Goal: Task Accomplishment & Management: Use online tool/utility

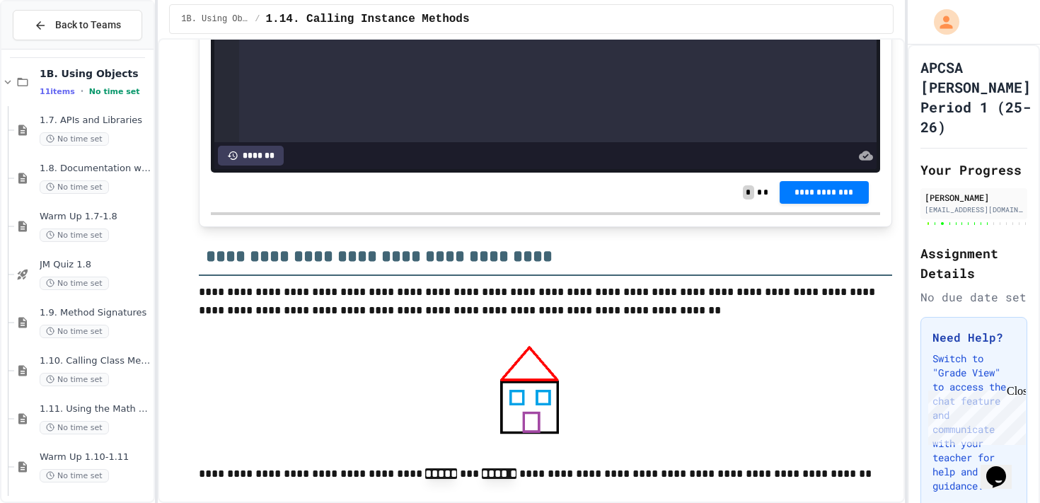
scroll to position [13194, 0]
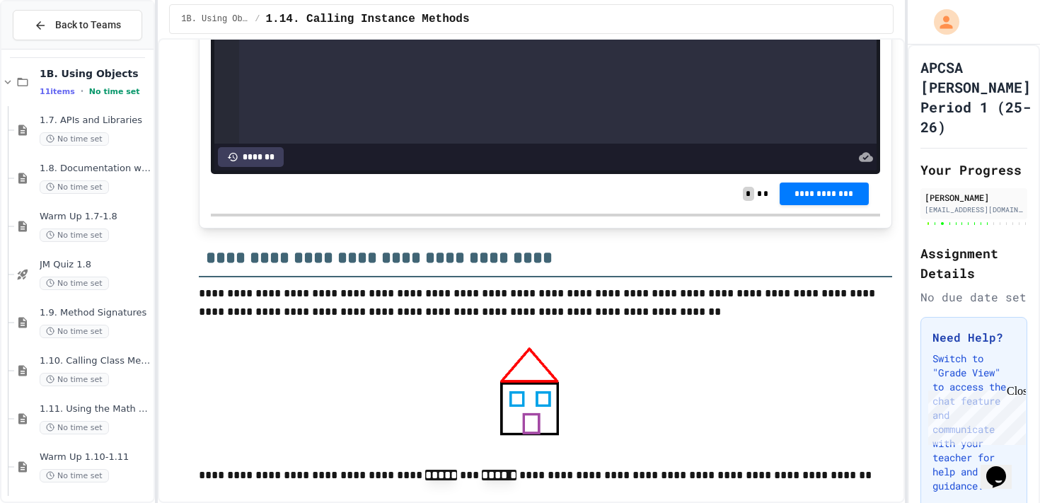
drag, startPoint x: 555, startPoint y: 440, endPoint x: 384, endPoint y: 437, distance: 170.6
copy div "*** ****** * ****** * *** * * **"
drag, startPoint x: 374, startPoint y: 427, endPoint x: 364, endPoint y: 427, distance: 10.6
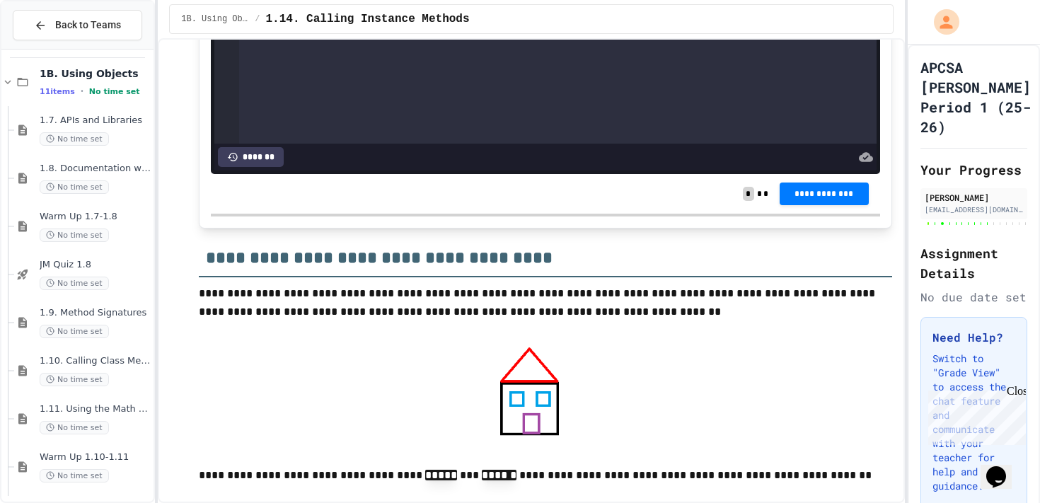
drag, startPoint x: 530, startPoint y: 427, endPoint x: 503, endPoint y: 426, distance: 27.6
drag, startPoint x: 495, startPoint y: 424, endPoint x: 478, endPoint y: 424, distance: 17.0
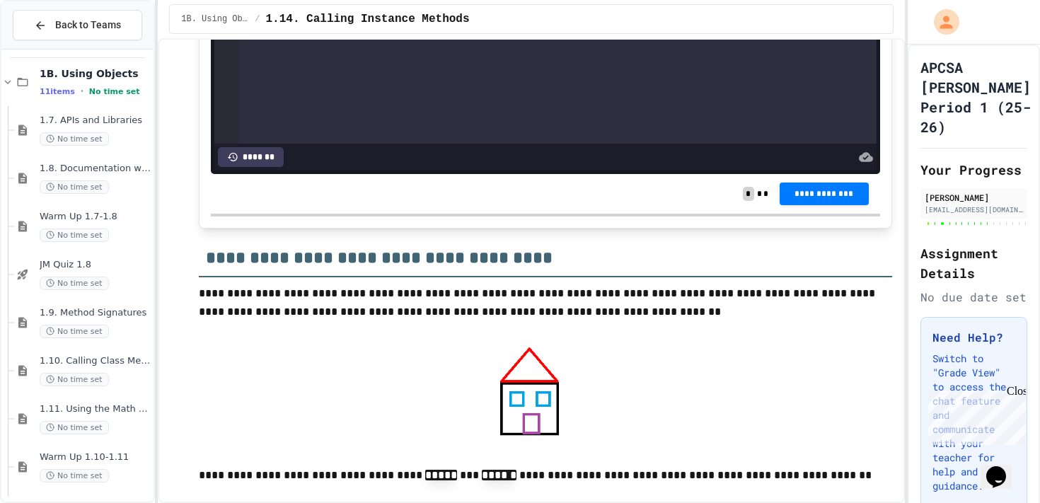
drag, startPoint x: 529, startPoint y: 418, endPoint x: 432, endPoint y: 422, distance: 97.0
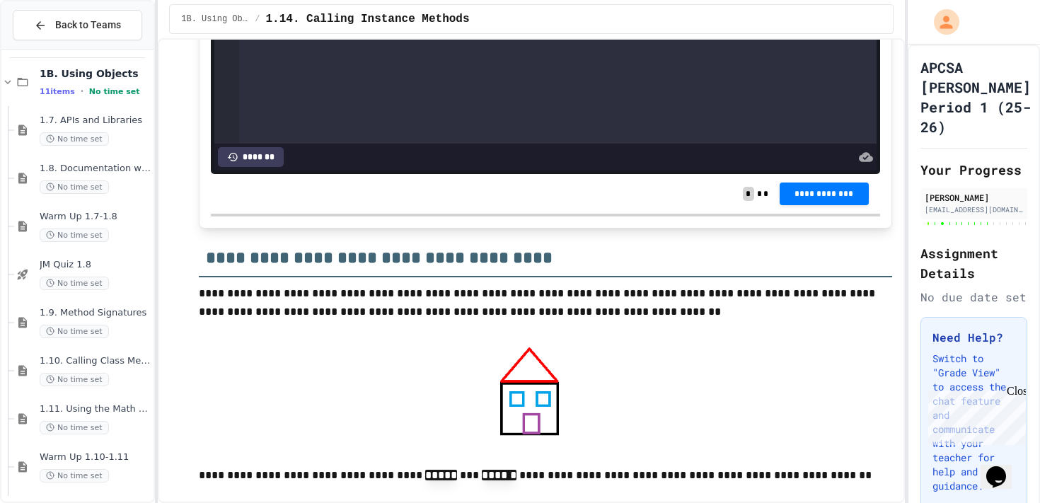
drag, startPoint x: 290, startPoint y: 428, endPoint x: 561, endPoint y: 440, distance: 270.6
copy div "* **** ** *** ****** * ****** * *** *** ****** * ******* ** *** ****** * ******…"
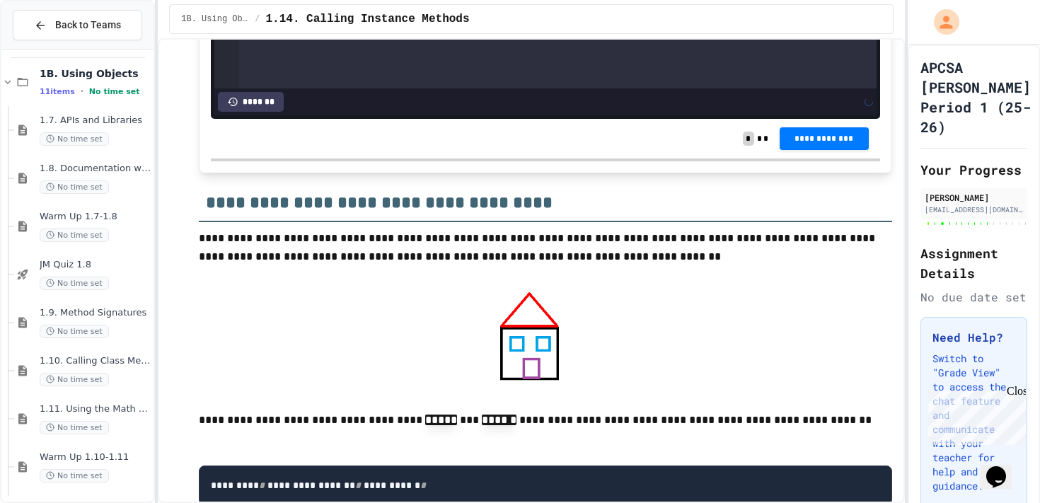
scroll to position [13253, 0]
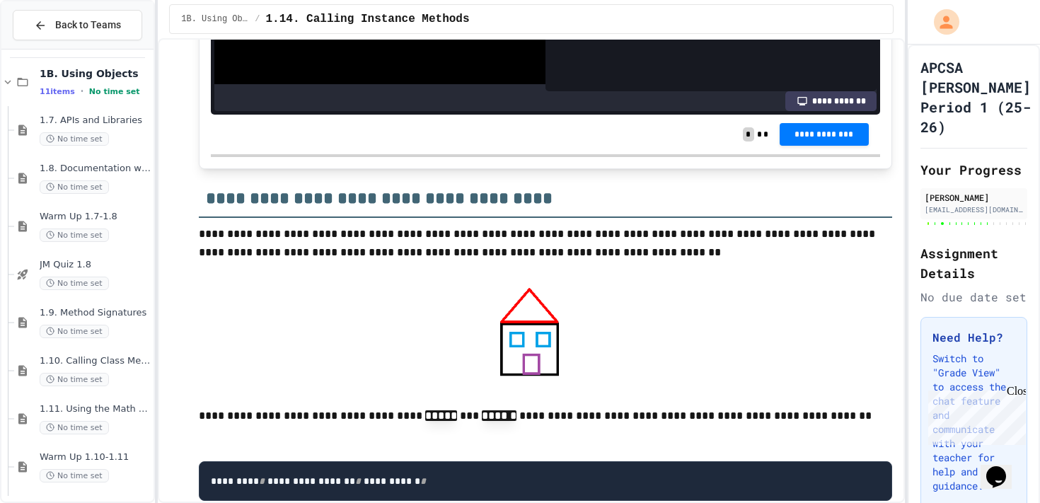
drag, startPoint x: 386, startPoint y: 357, endPoint x: 422, endPoint y: 355, distance: 36.2
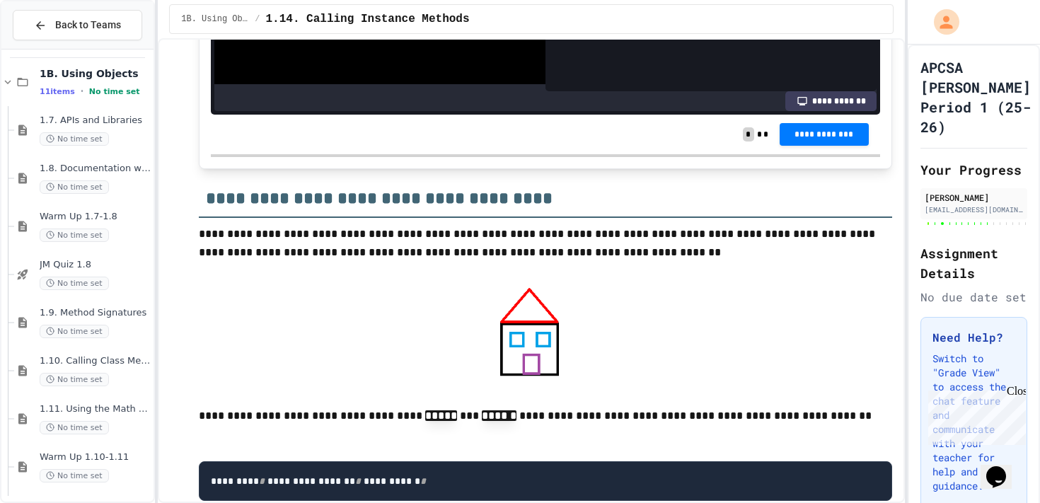
drag, startPoint x: 565, startPoint y: 384, endPoint x: 601, endPoint y: 385, distance: 35.4
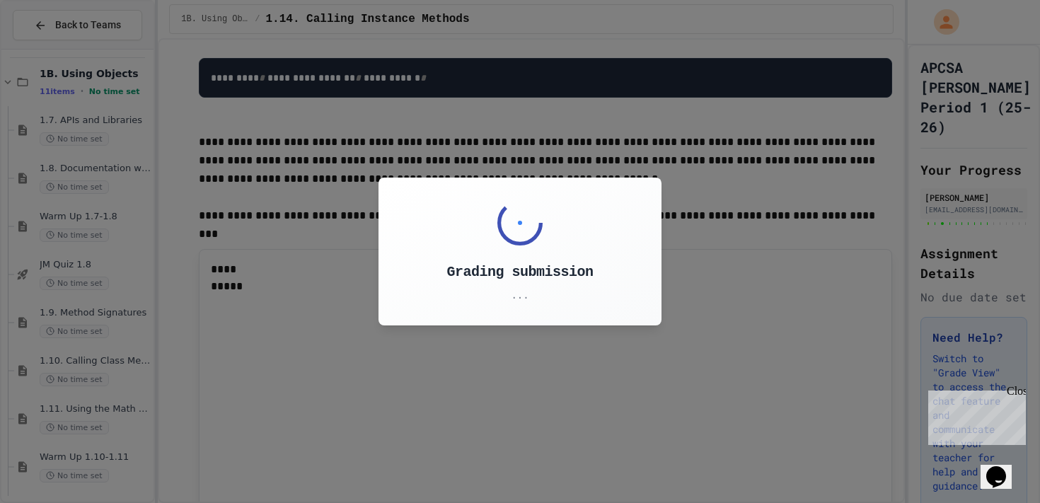
scroll to position [13671, 0]
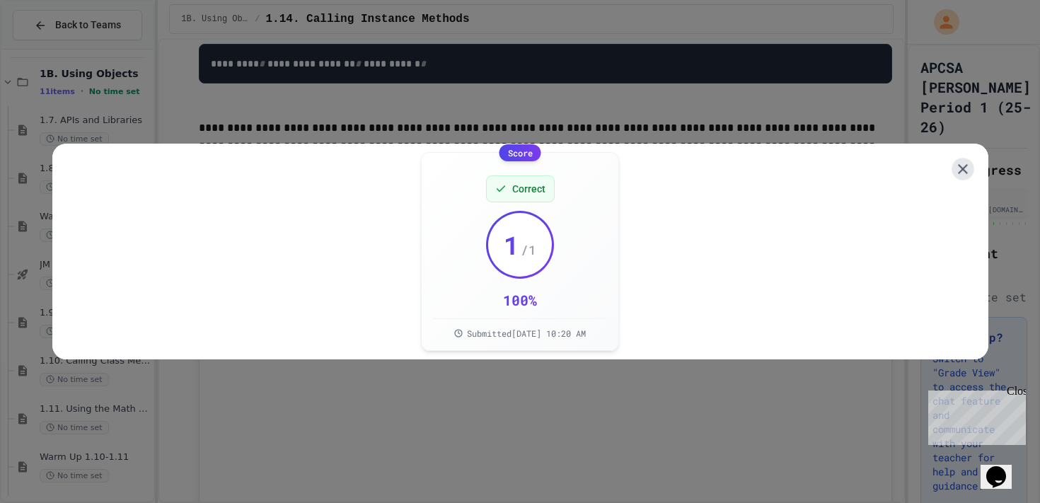
click at [955, 163] on icon at bounding box center [963, 169] width 17 height 17
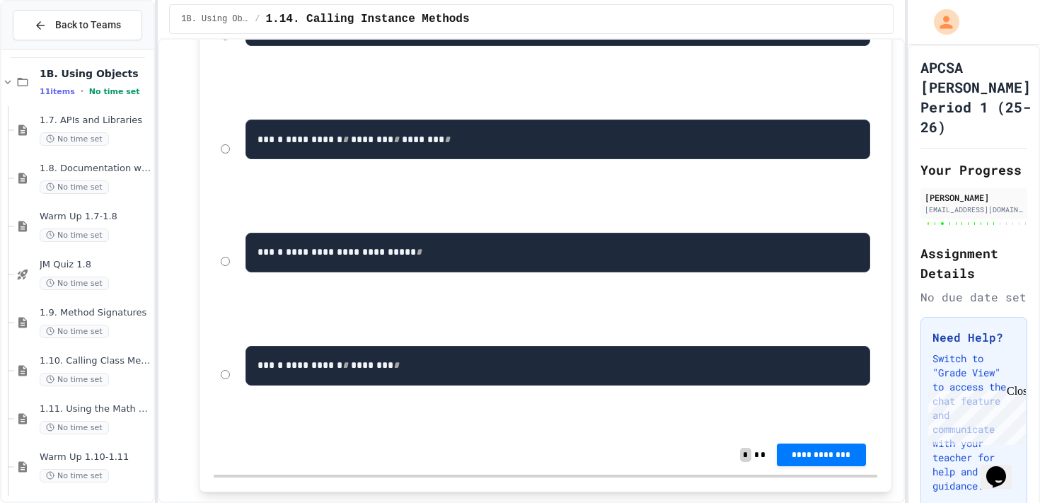
scroll to position [16075, 0]
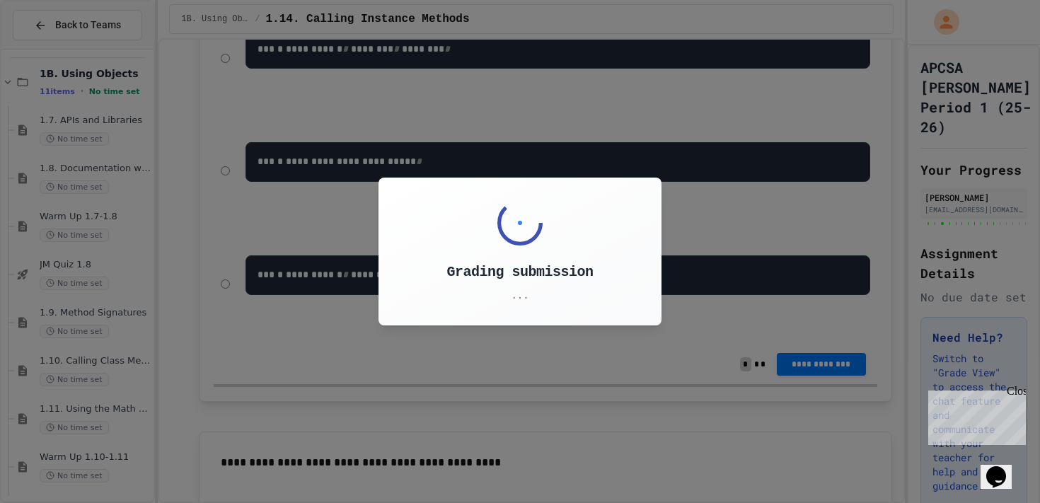
scroll to position [16106, 0]
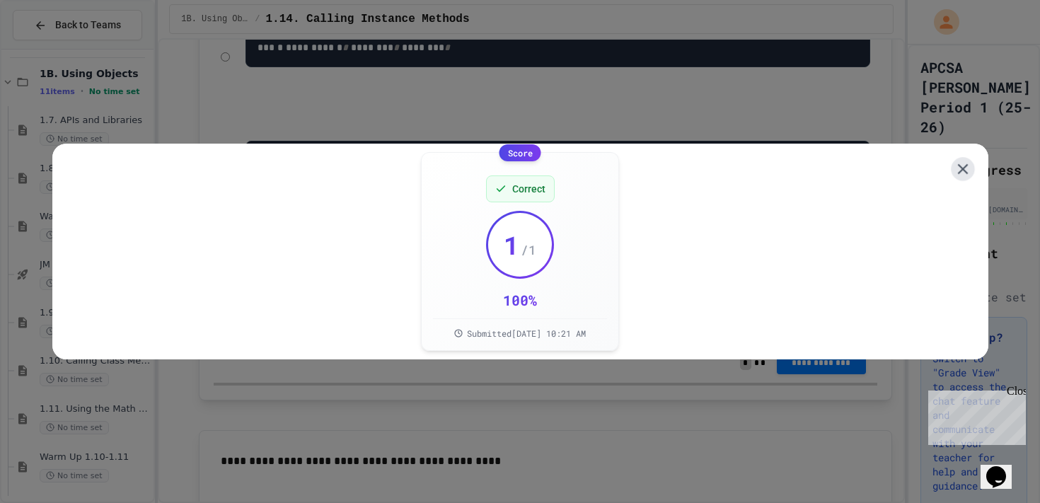
click at [964, 164] on icon at bounding box center [963, 169] width 11 height 11
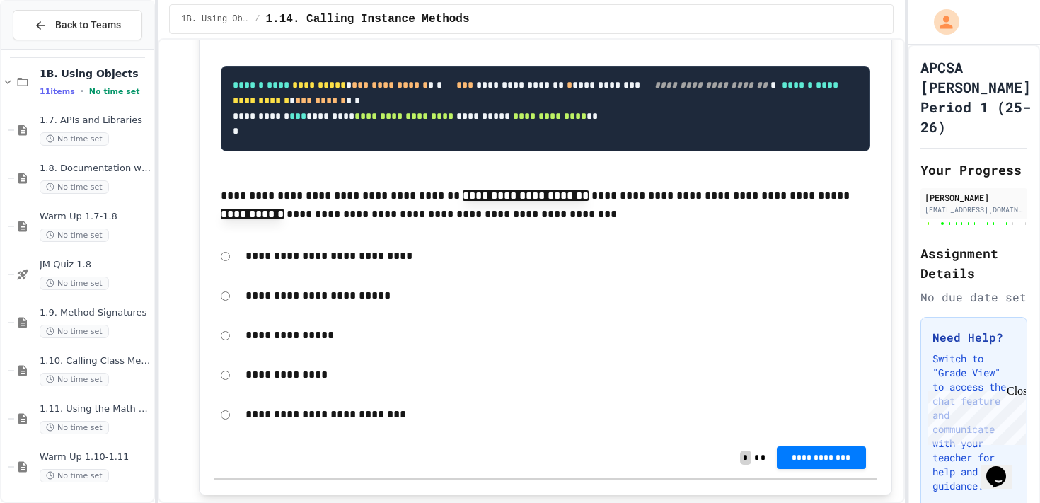
scroll to position [17338, 0]
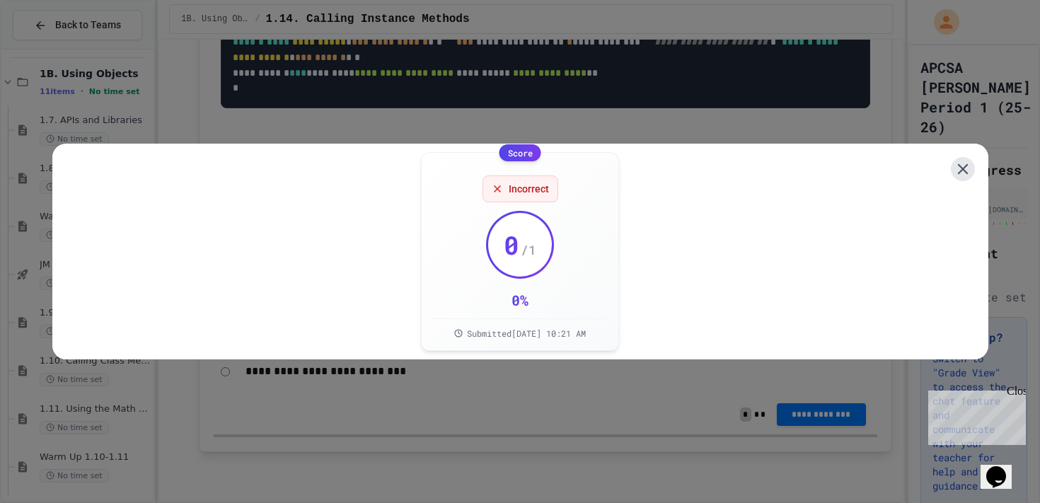
click at [961, 160] on icon at bounding box center [963, 169] width 18 height 18
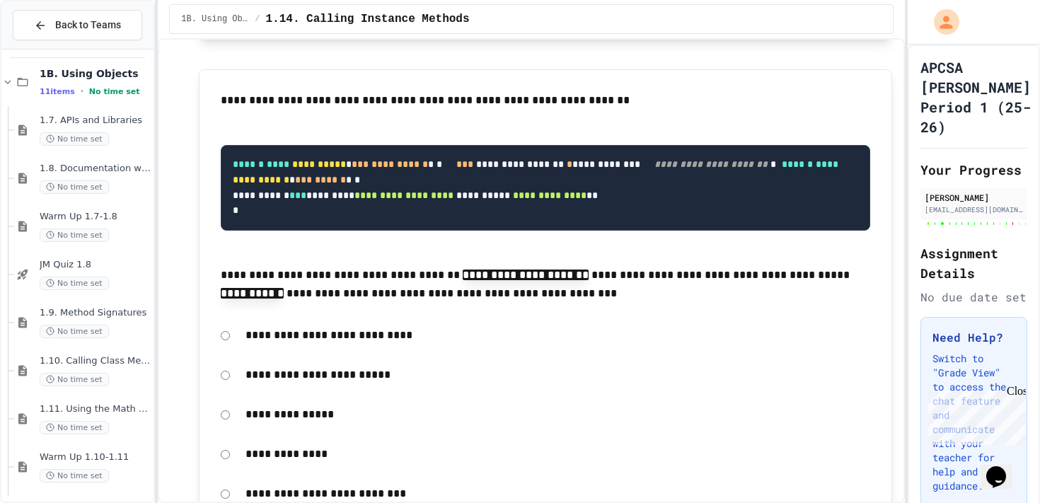
scroll to position [17241, 0]
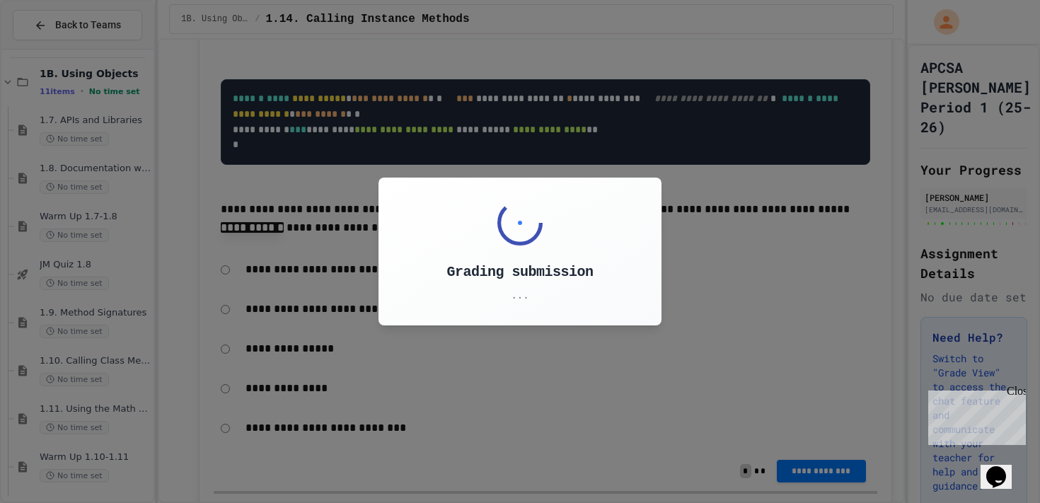
scroll to position [17271, 0]
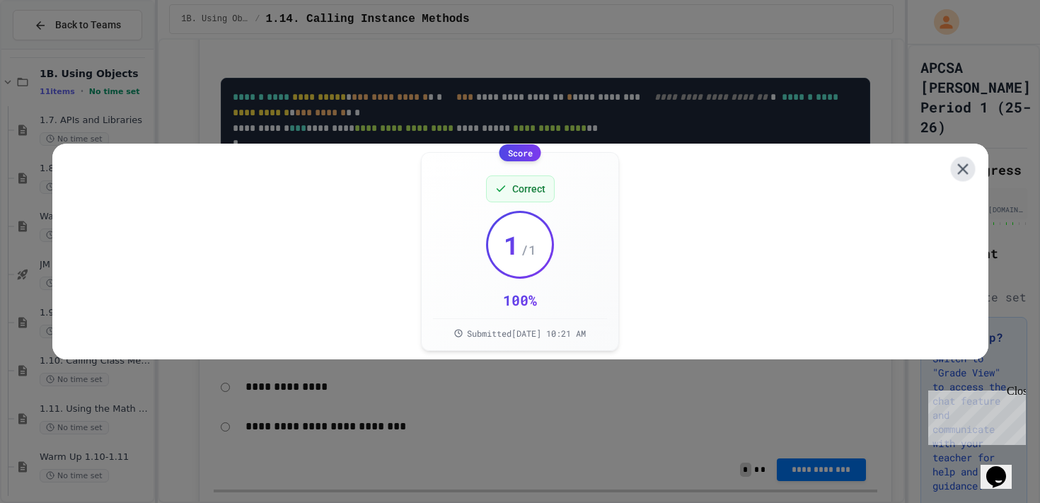
click at [965, 169] on icon at bounding box center [962, 169] width 18 height 18
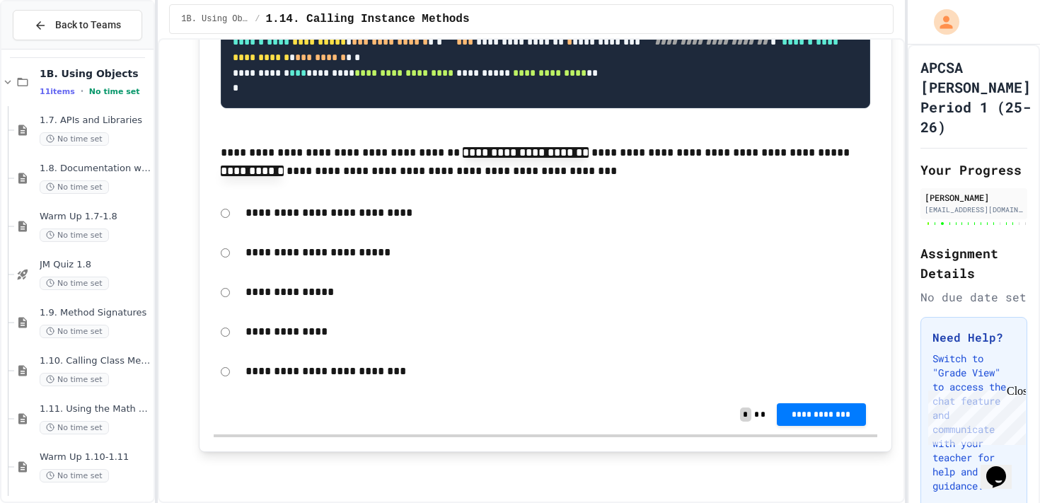
scroll to position [18123, 0]
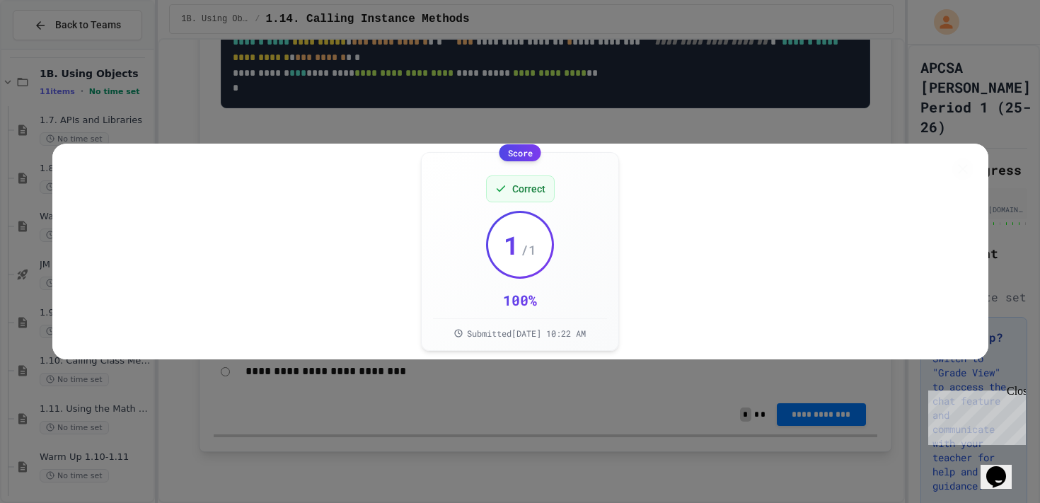
scroll to position [18154, 0]
click at [955, 166] on icon at bounding box center [962, 169] width 17 height 17
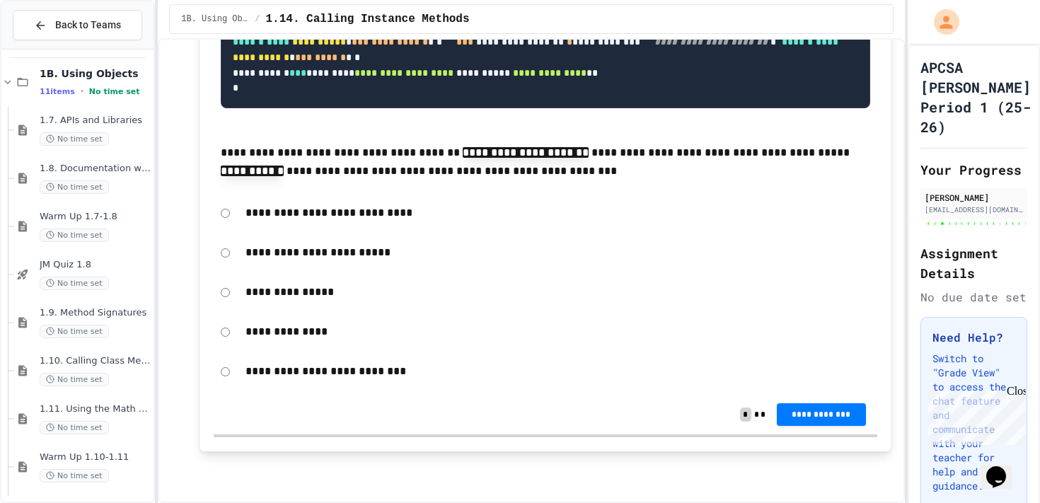
scroll to position [18842, 0]
click at [803, 415] on span "**********" at bounding box center [821, 414] width 67 height 11
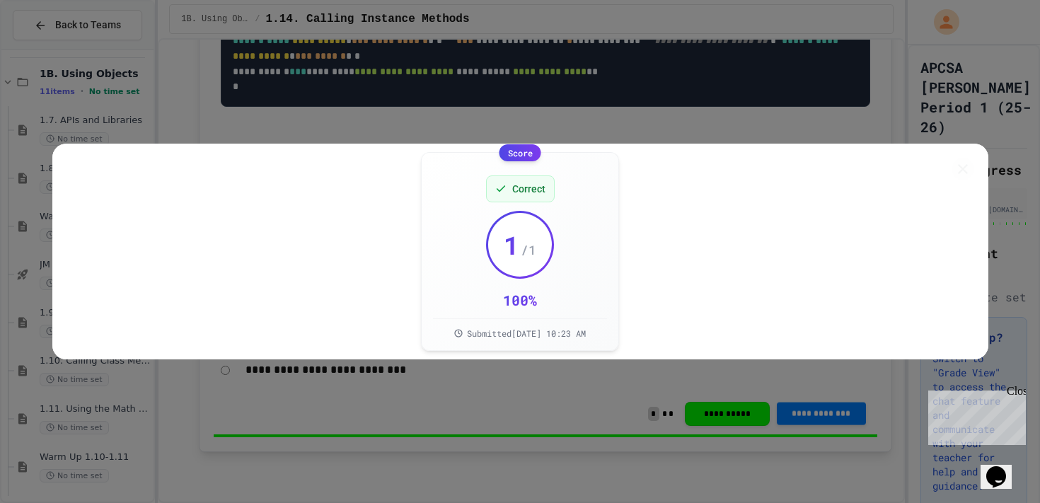
scroll to position [18873, 0]
click at [963, 161] on icon at bounding box center [963, 170] width 18 height 18
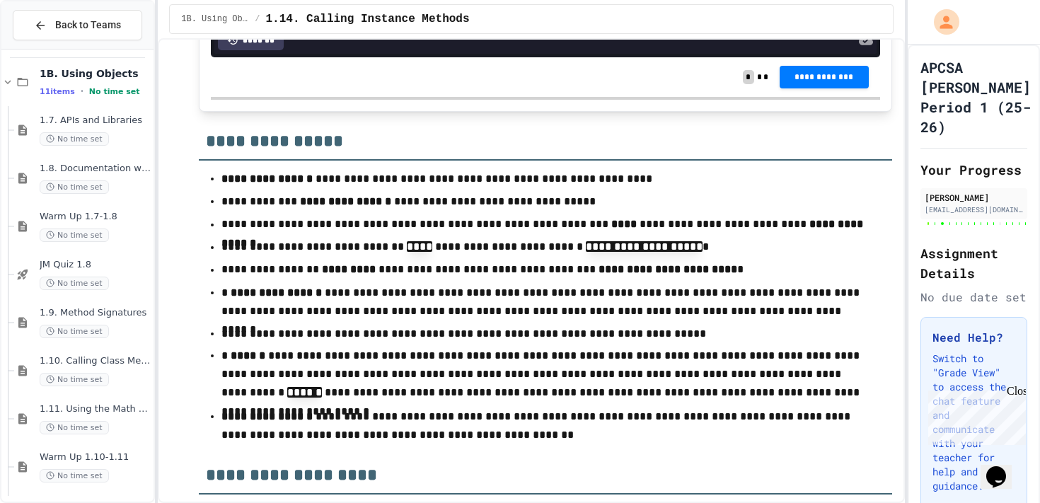
scroll to position [14427, 0]
